Goal: Complete application form

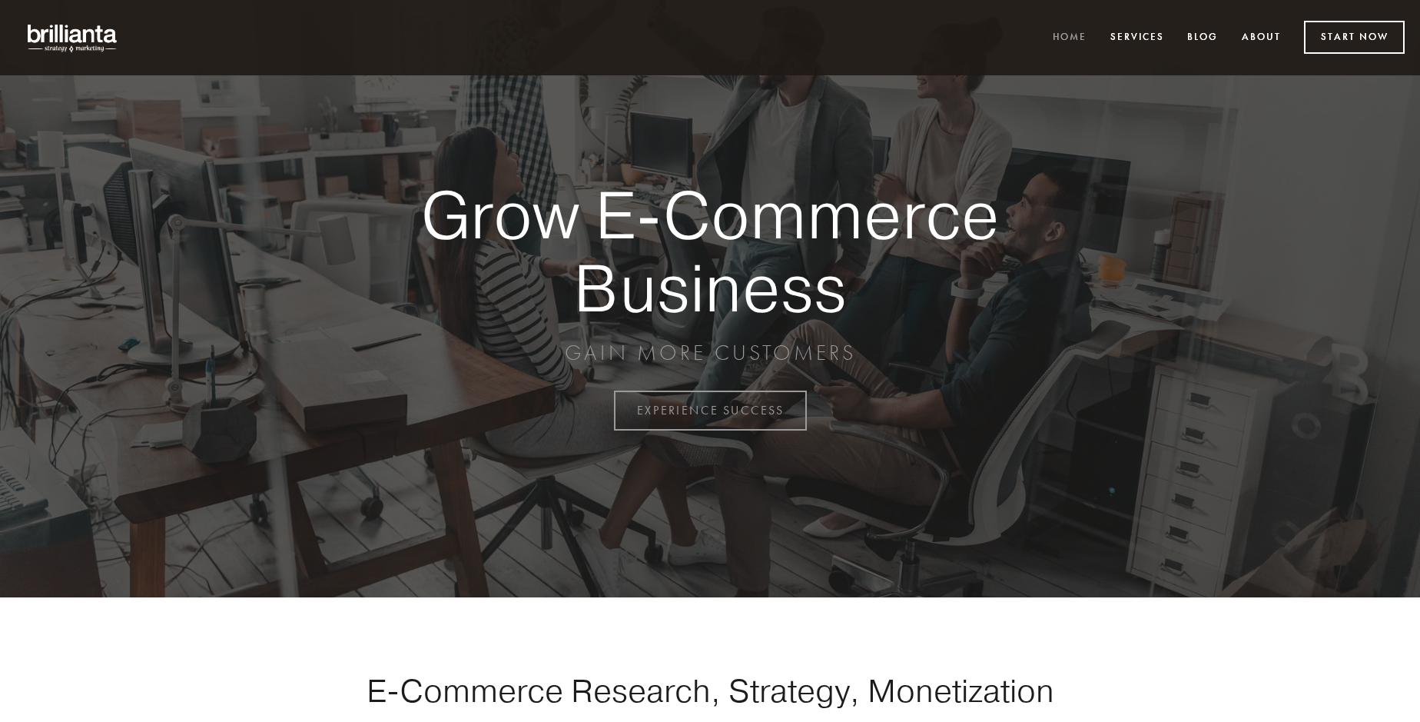
scroll to position [4028, 0]
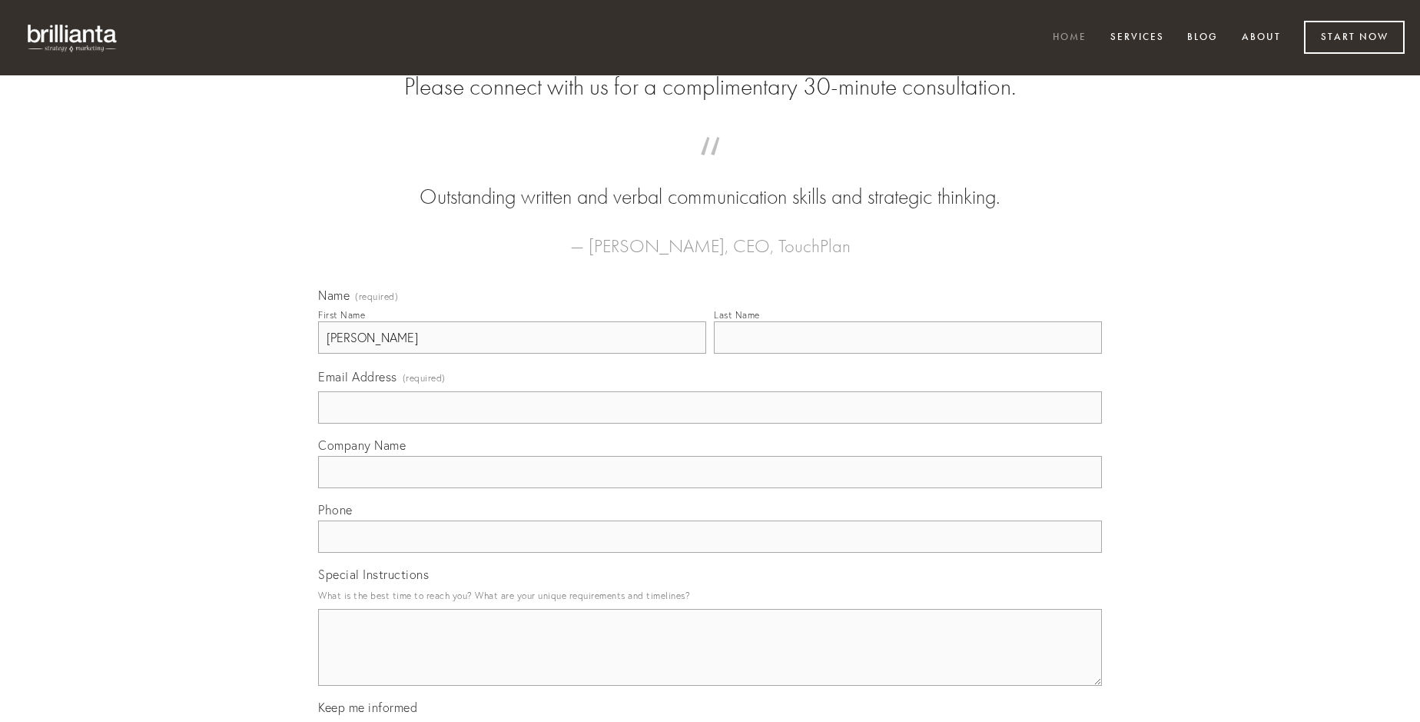
type input "[PERSON_NAME]"
click at [908, 353] on input "Last Name" at bounding box center [908, 337] width 388 height 32
type input "[PERSON_NAME]"
click at [710, 423] on input "Email Address (required)" at bounding box center [710, 407] width 784 height 32
type input "[EMAIL_ADDRESS][DOMAIN_NAME]"
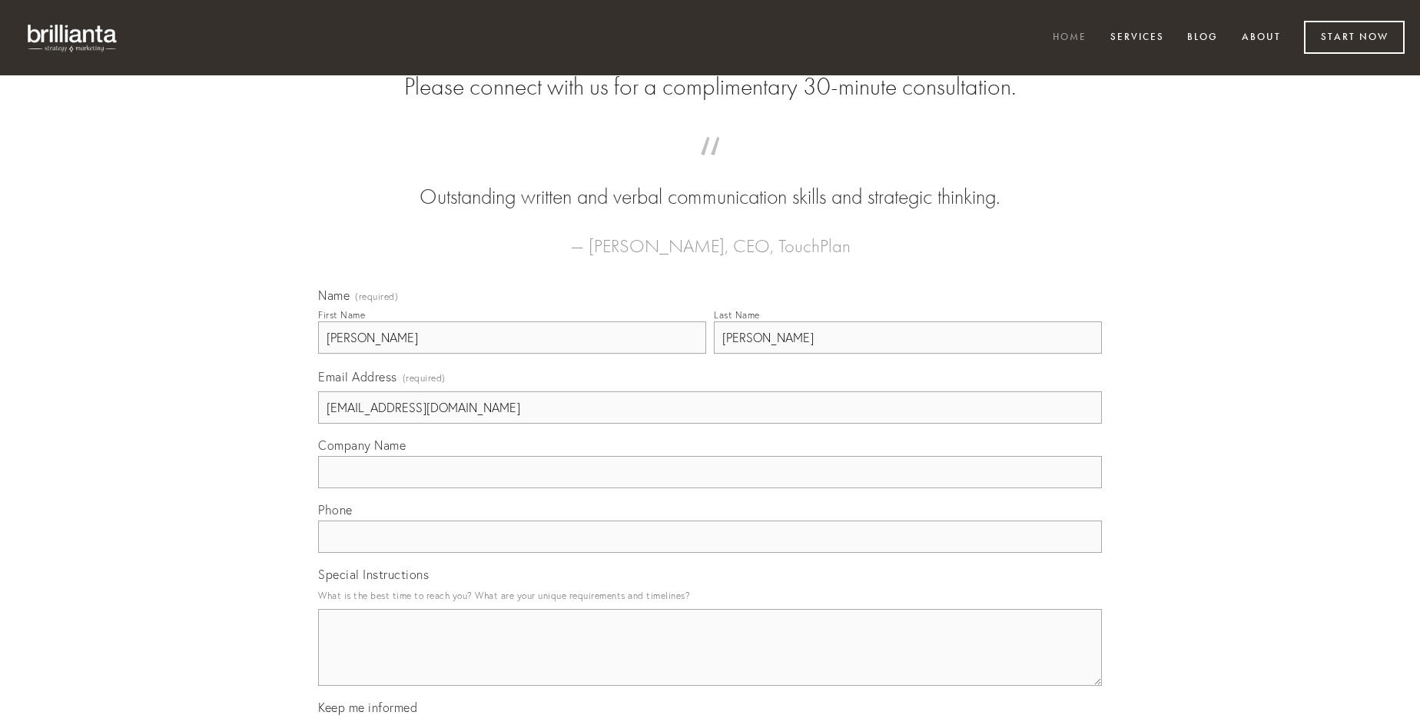
click at [710, 488] on input "Company Name" at bounding box center [710, 472] width 784 height 32
type input "acervus"
click at [710, 552] on input "text" at bounding box center [710, 536] width 784 height 32
click at [710, 661] on textarea "Special Instructions" at bounding box center [710, 647] width 784 height 77
type textarea "decretum"
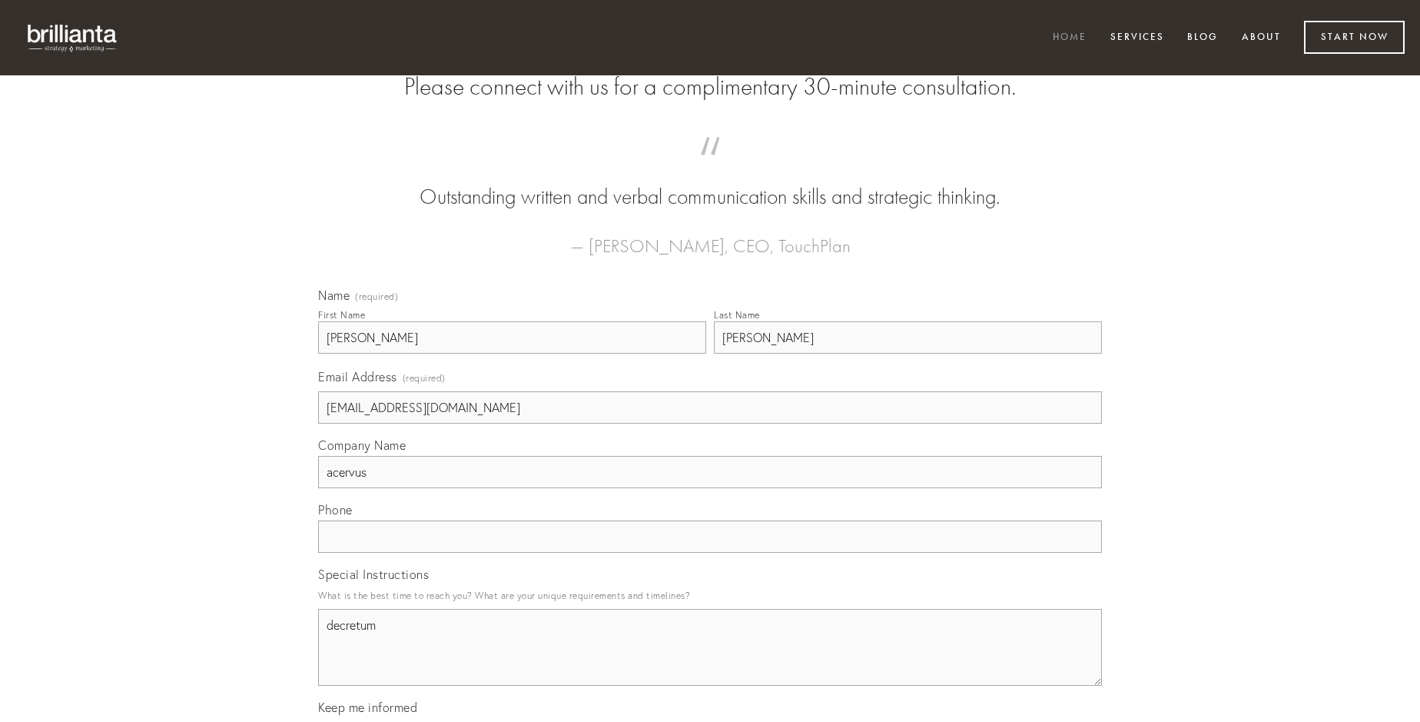
scroll to position [4385, 0]
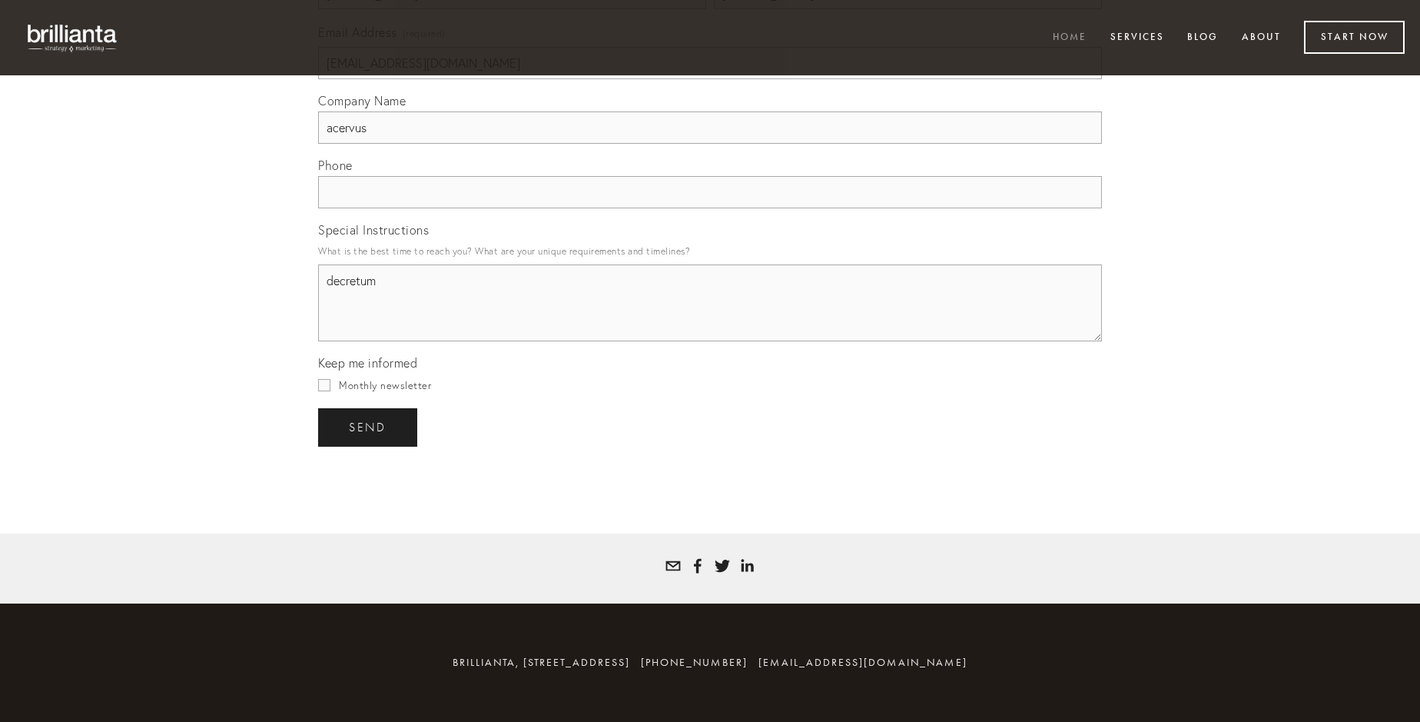
click at [369, 426] on span "send" at bounding box center [368, 427] width 38 height 14
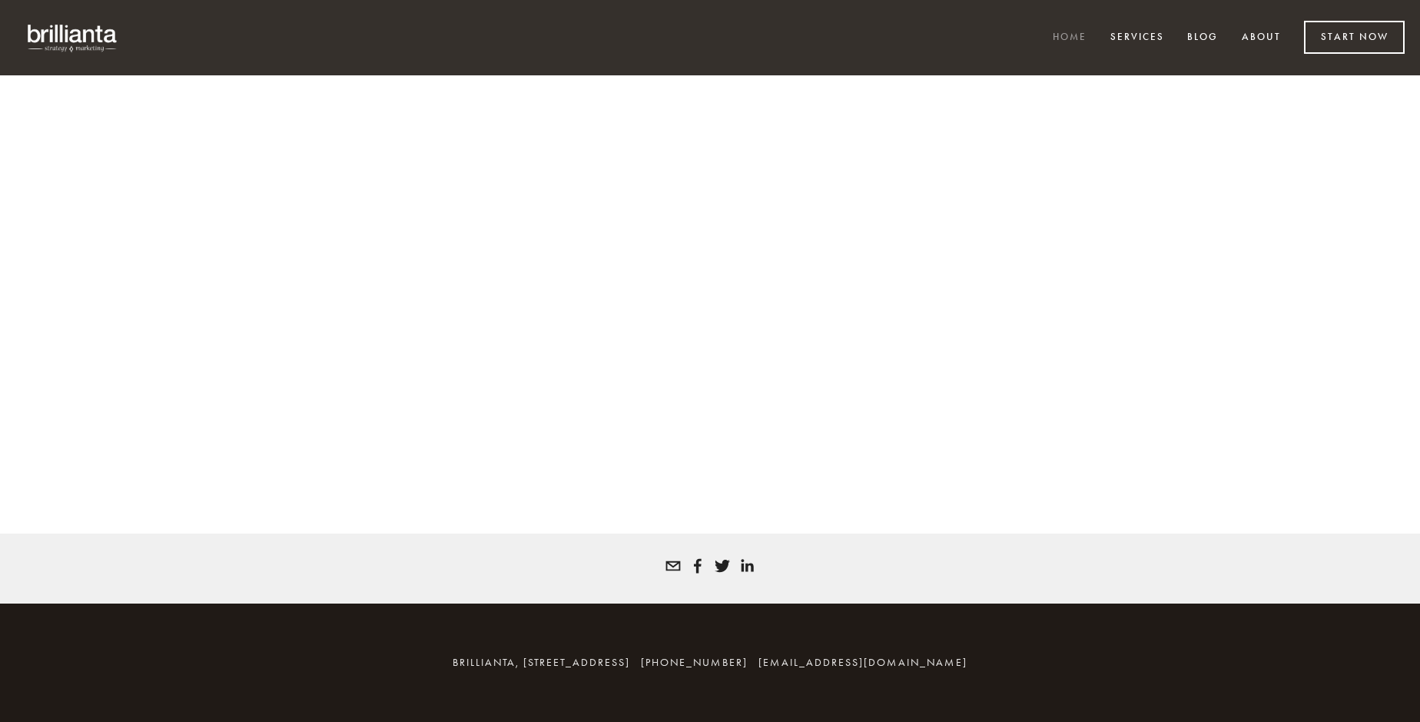
scroll to position [4007, 0]
